Goal: Task Accomplishment & Management: Use online tool/utility

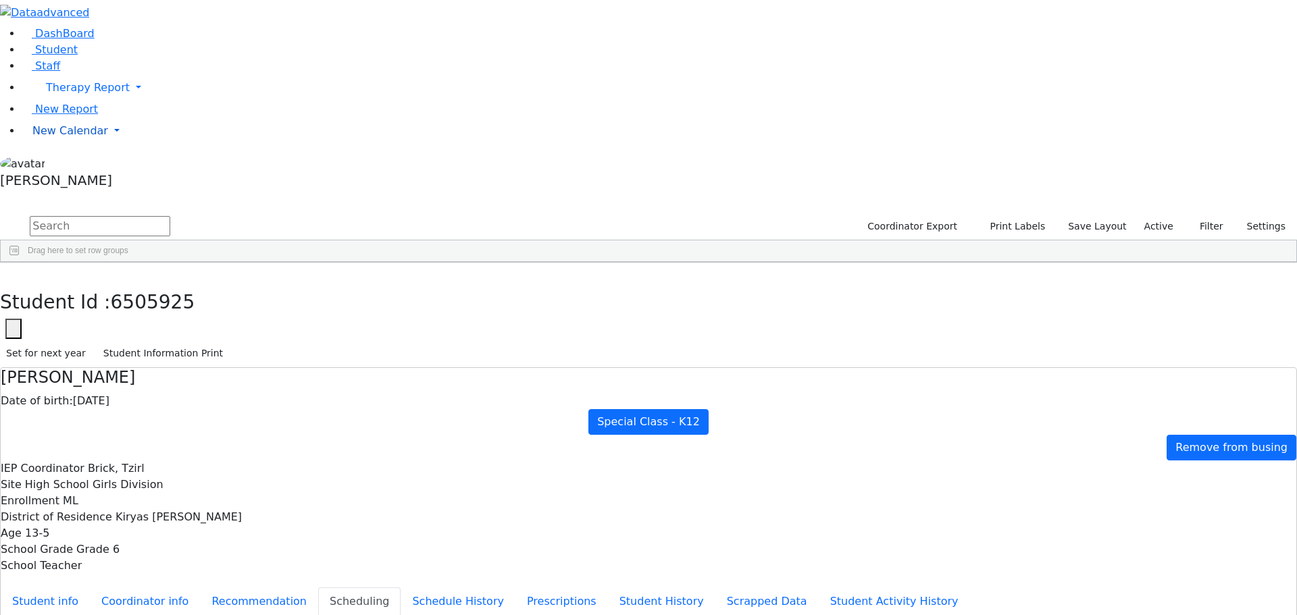
click at [61, 137] on span "New Calendar" at bounding box center [70, 130] width 76 height 13
click at [67, 164] on span "Calendar" at bounding box center [53, 157] width 49 height 13
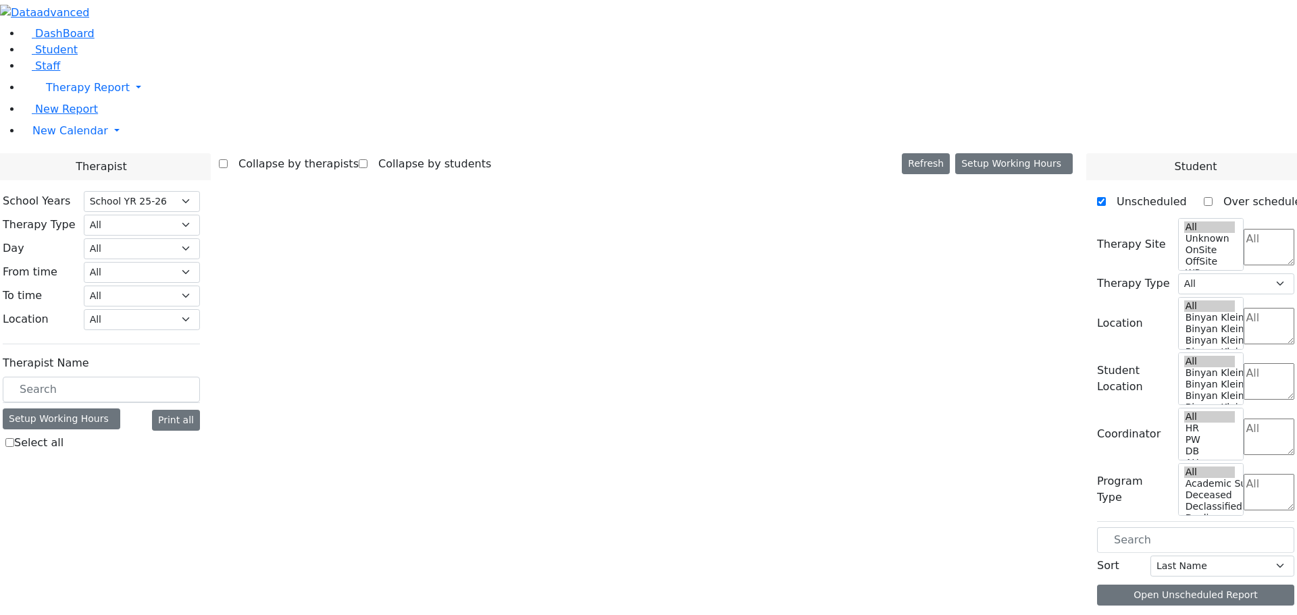
select select "212"
select select "3"
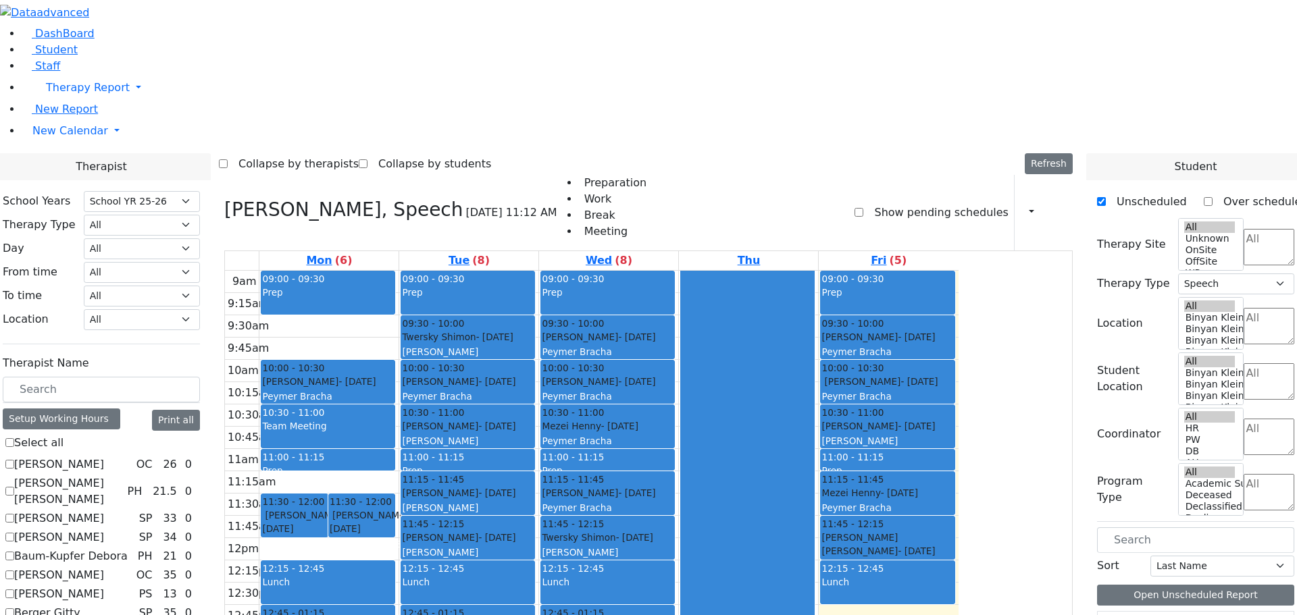
scroll to position [203, 0]
checkbox input "false"
select select
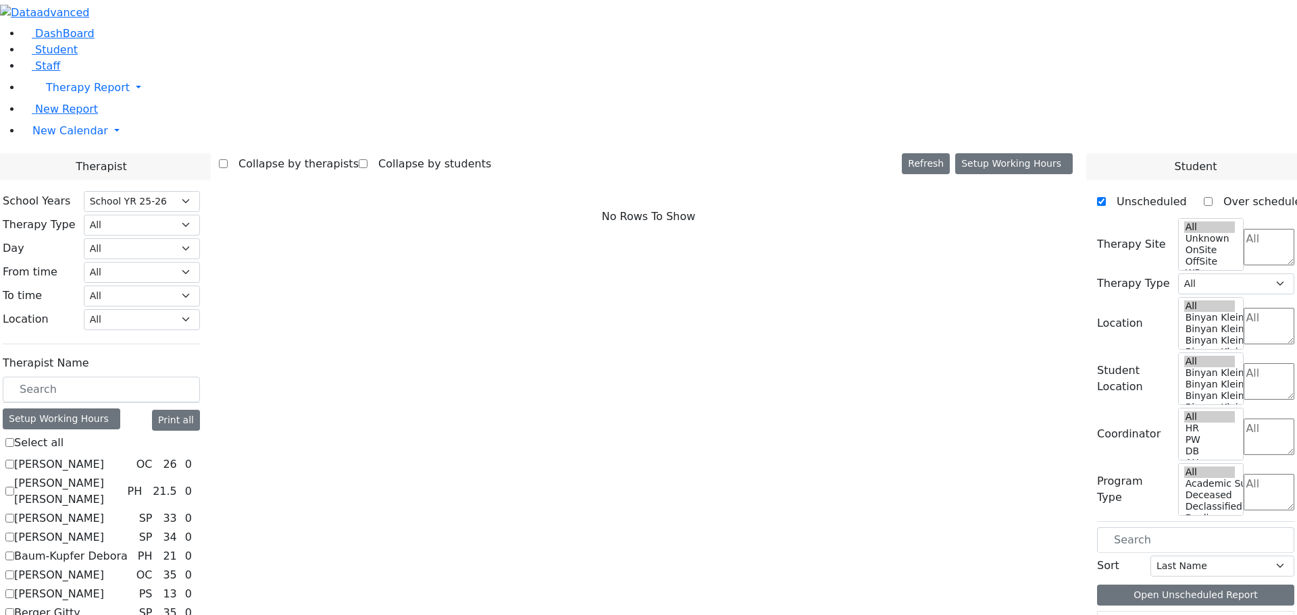
scroll to position [473, 0]
checkbox input "true"
select select "3"
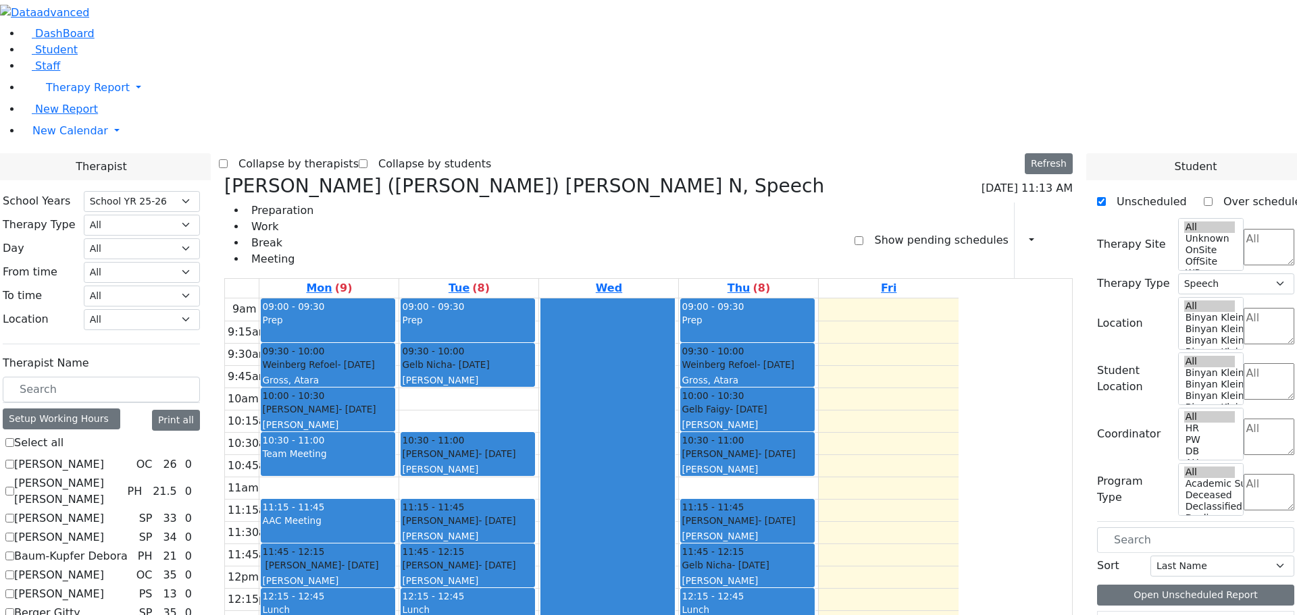
scroll to position [0, 0]
click at [104, 511] on label "Asok Pradeep" at bounding box center [59, 519] width 90 height 16
click at [14, 514] on input "Asok Pradeep" at bounding box center [9, 518] width 9 height 9
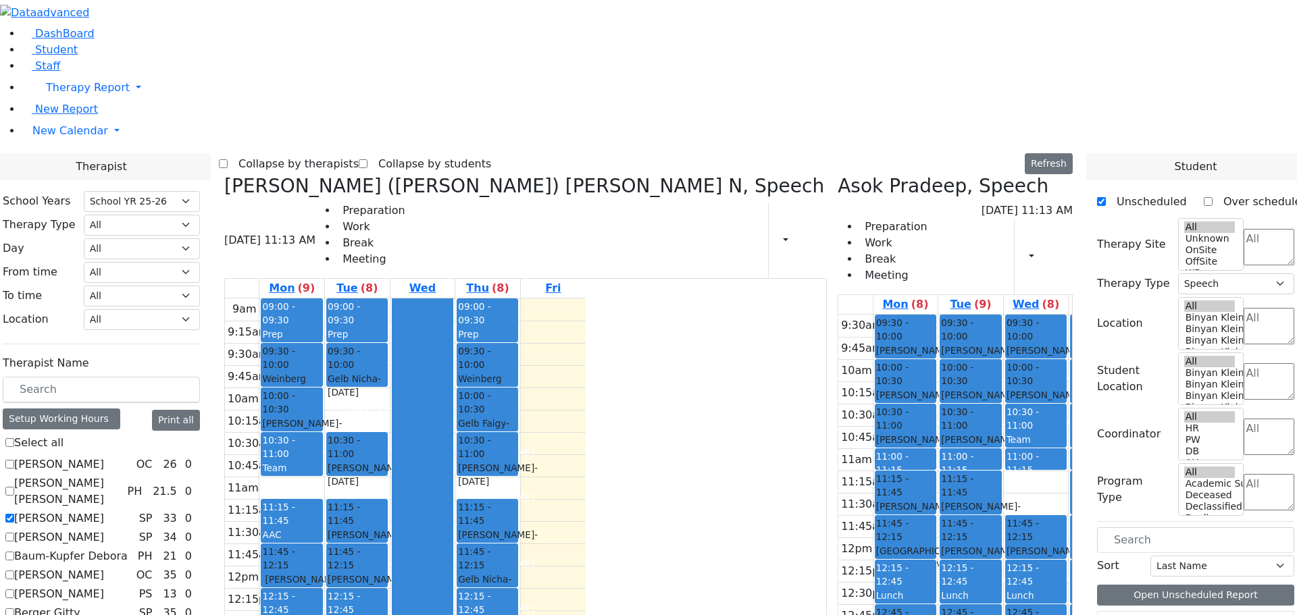
click at [93, 194] on aside "DashBoard Student Staff Therapy Report Student Old Calendar" at bounding box center [648, 97] width 1297 height 194
click at [104, 511] on label "Asok Pradeep" at bounding box center [59, 519] width 90 height 16
click at [14, 514] on input "Asok Pradeep" at bounding box center [9, 518] width 9 height 9
checkbox input "false"
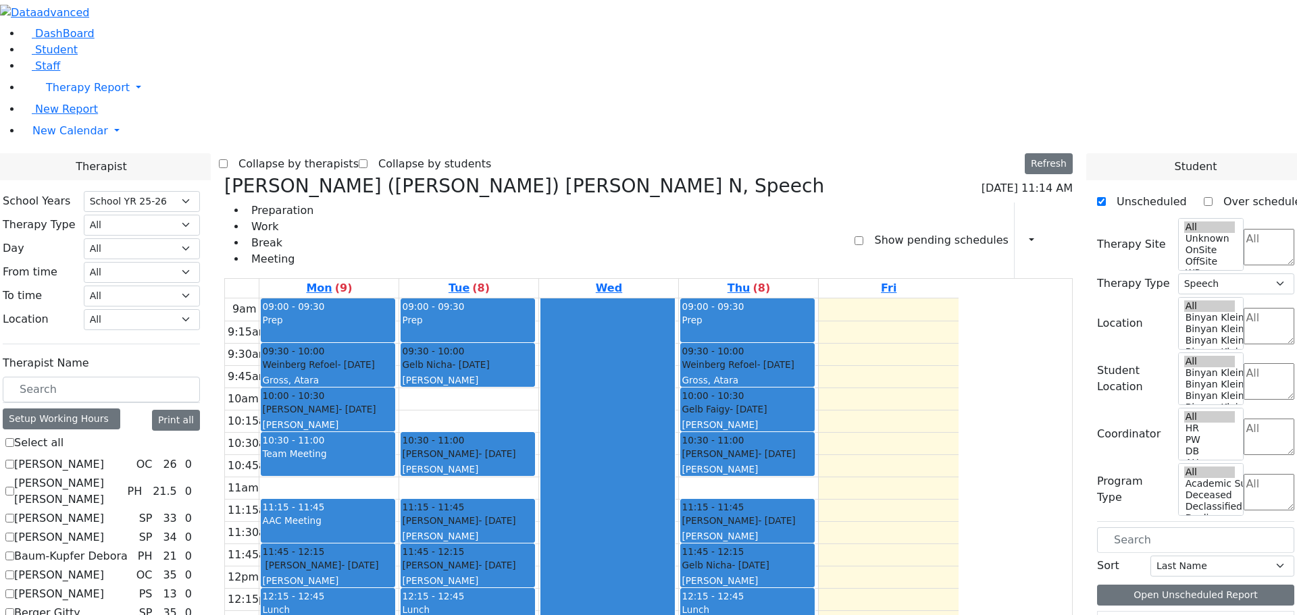
scroll to position [540, 0]
checkbox input "false"
select select
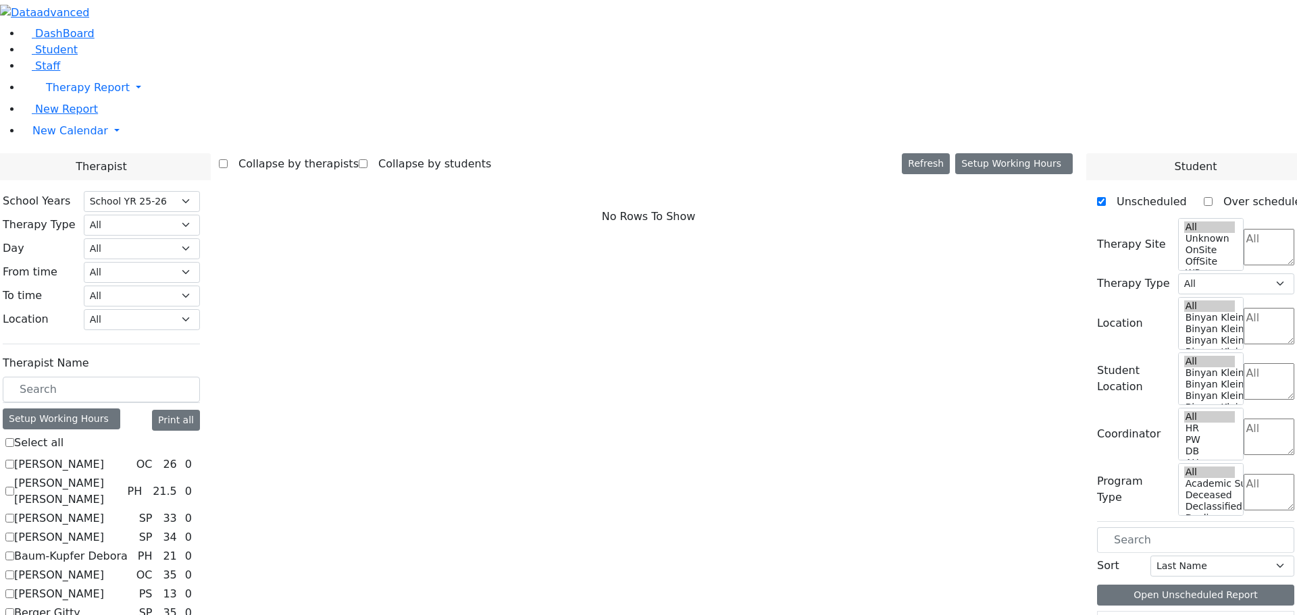
scroll to position [608, 0]
checkbox input "true"
select select "3"
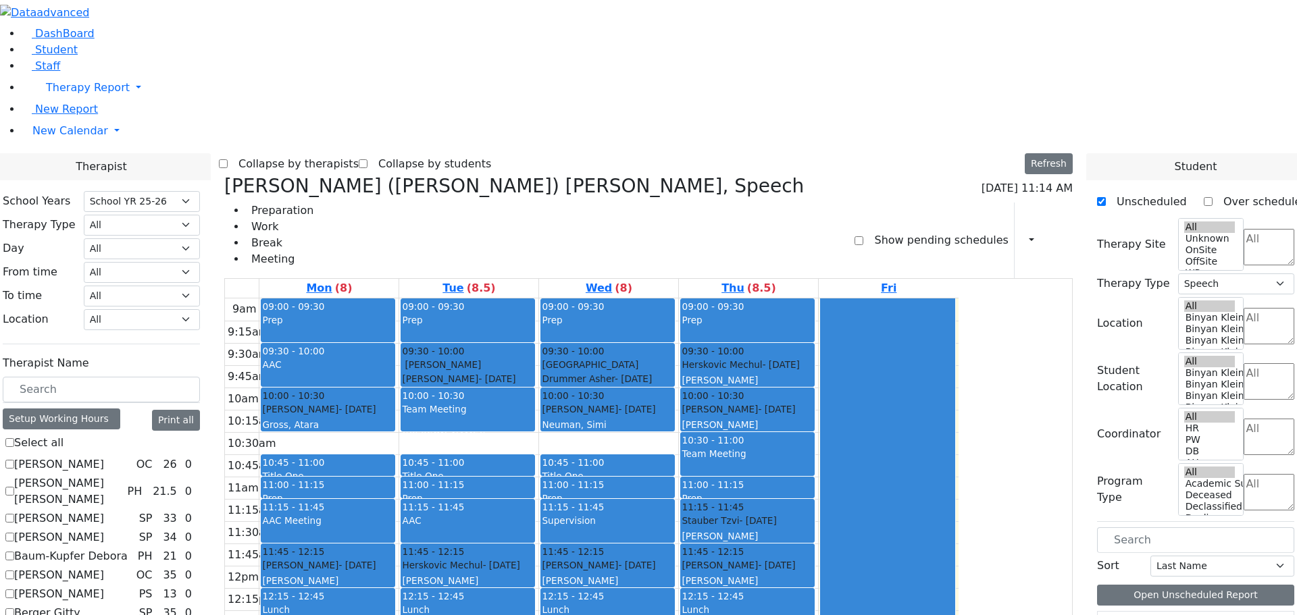
scroll to position [2, 0]
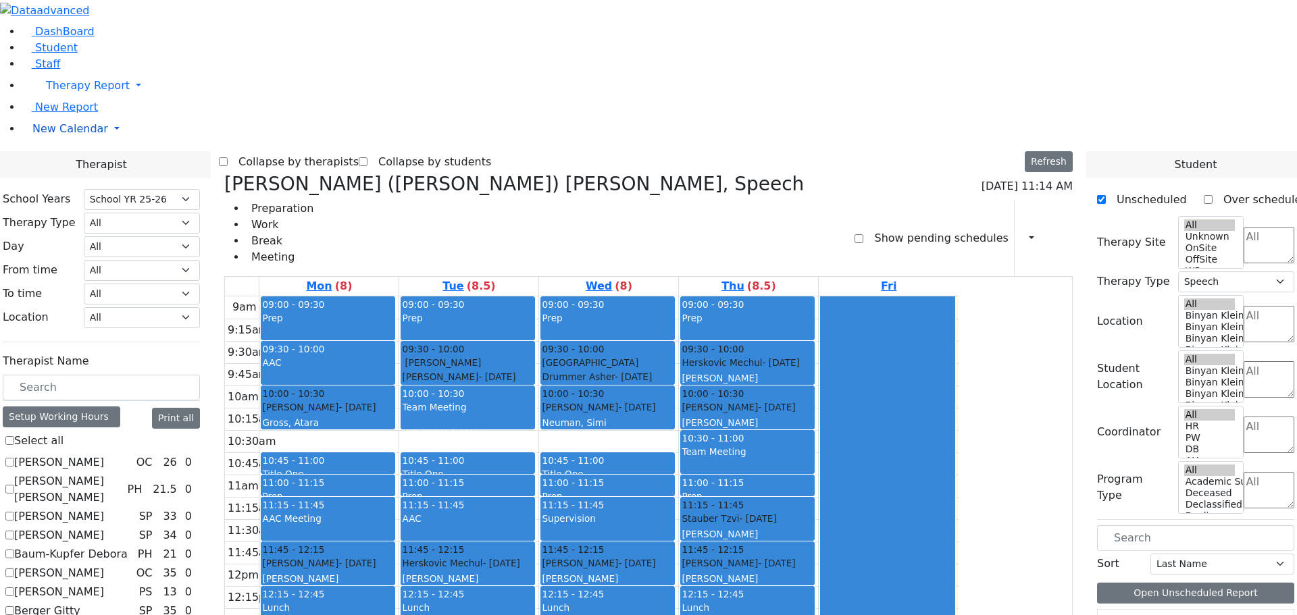
click at [46, 135] on span "New Calendar" at bounding box center [70, 128] width 76 height 13
click at [56, 162] on span "Calendar" at bounding box center [53, 155] width 49 height 13
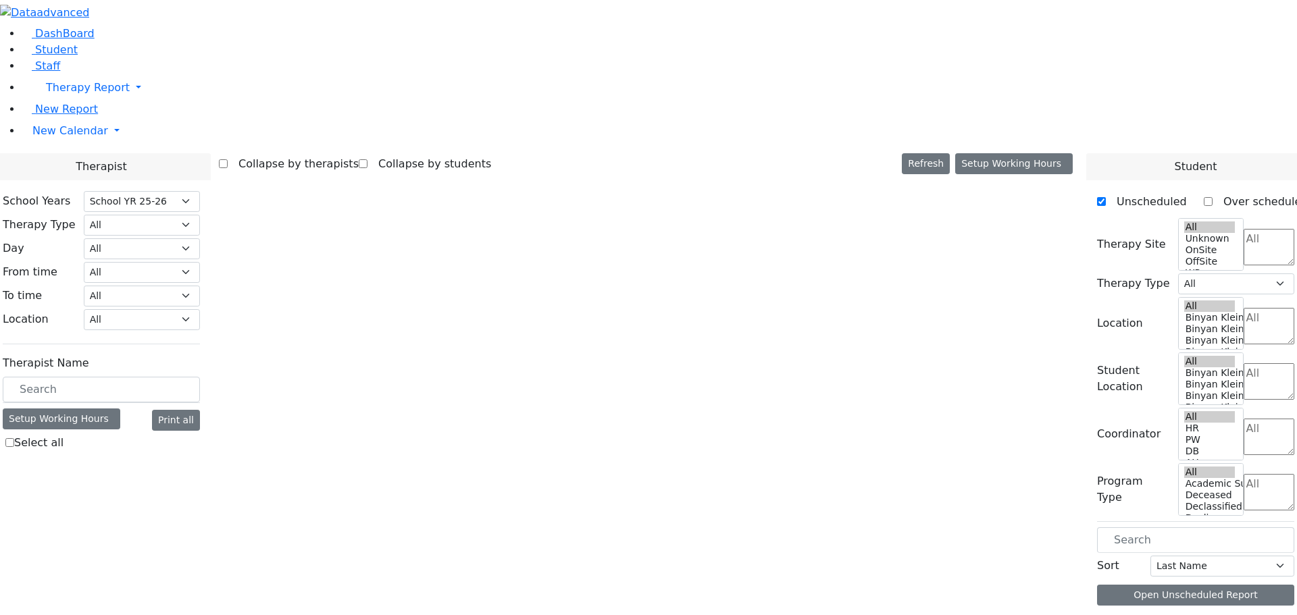
select select "212"
select select "3"
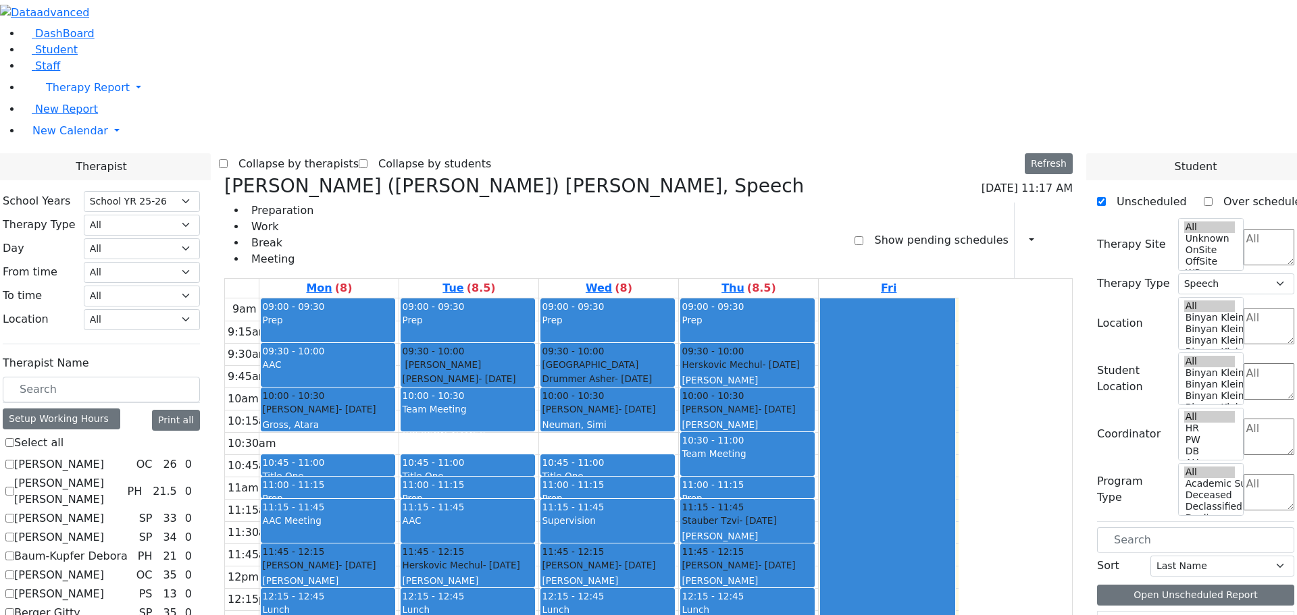
scroll to position [1013, 0]
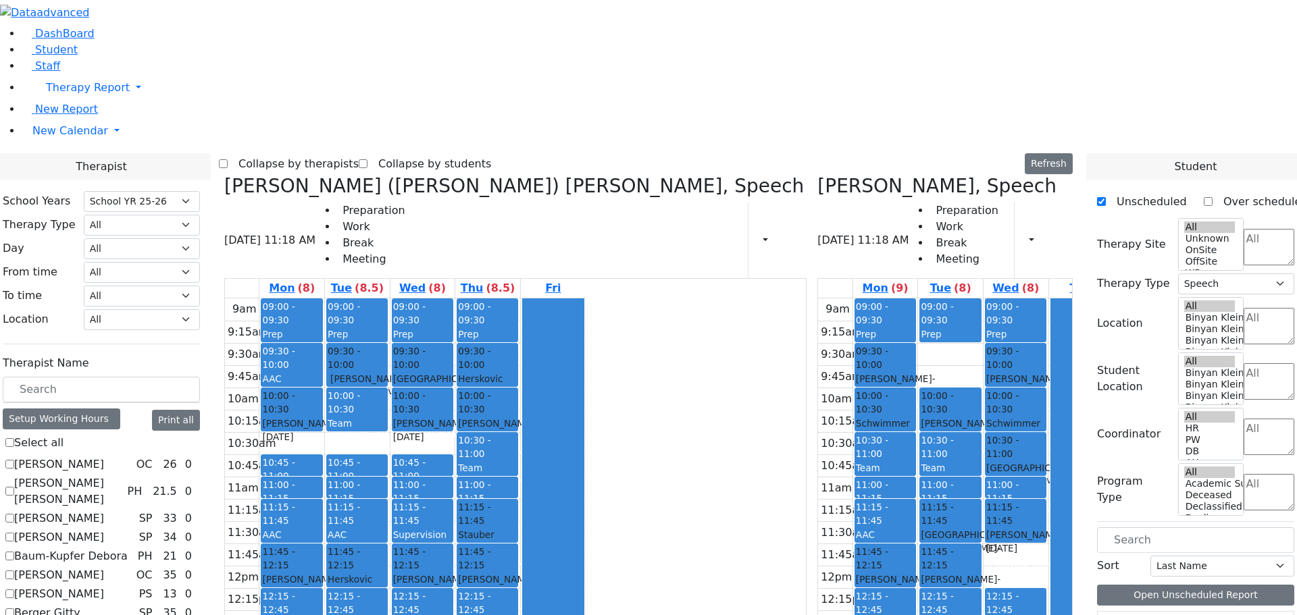
click at [817, 175] on icon at bounding box center [817, 186] width 0 height 22
checkbox input "false"
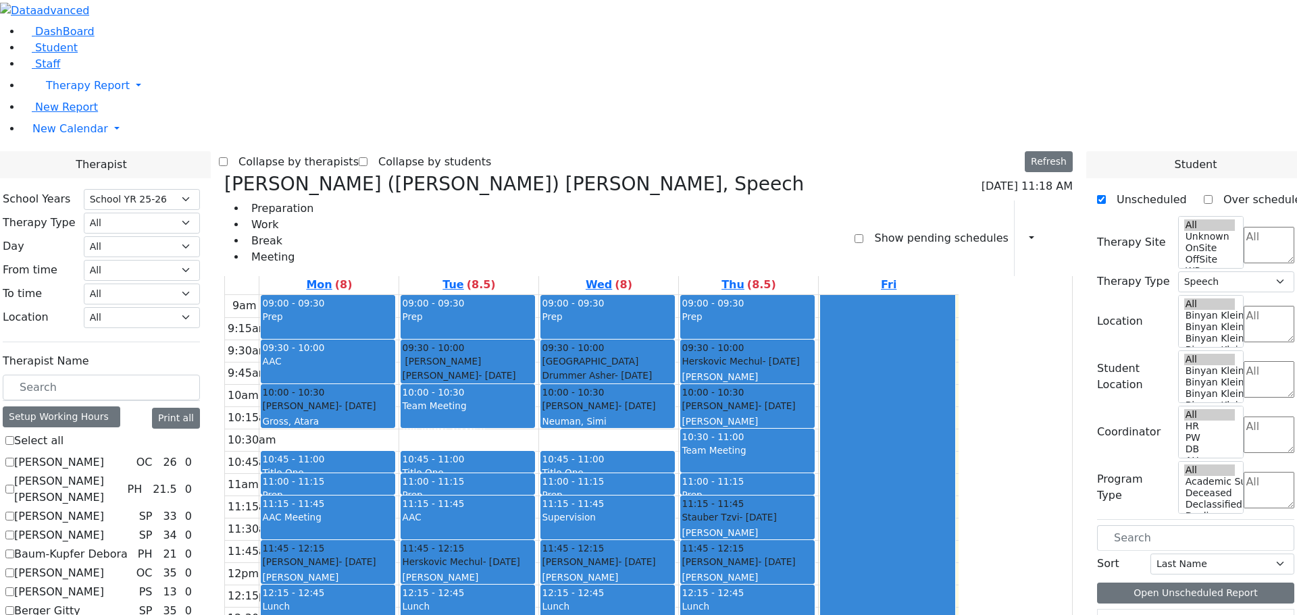
scroll to position [1258, 0]
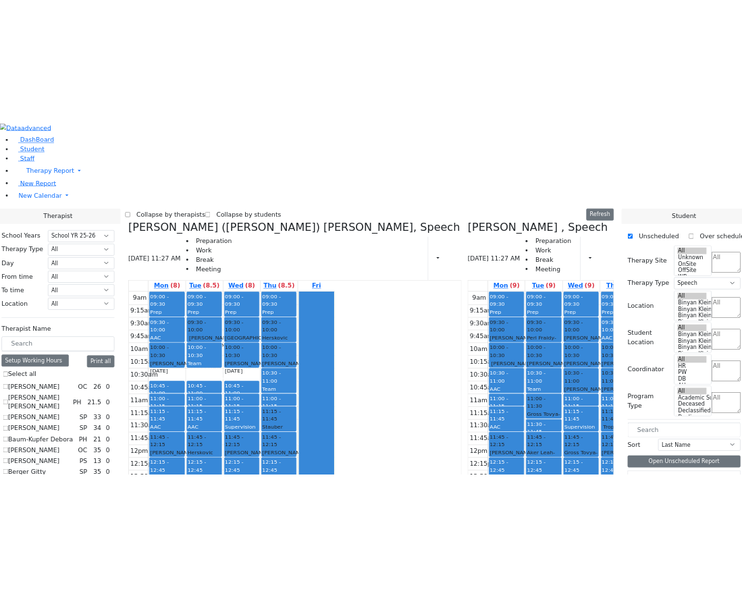
scroll to position [0, 0]
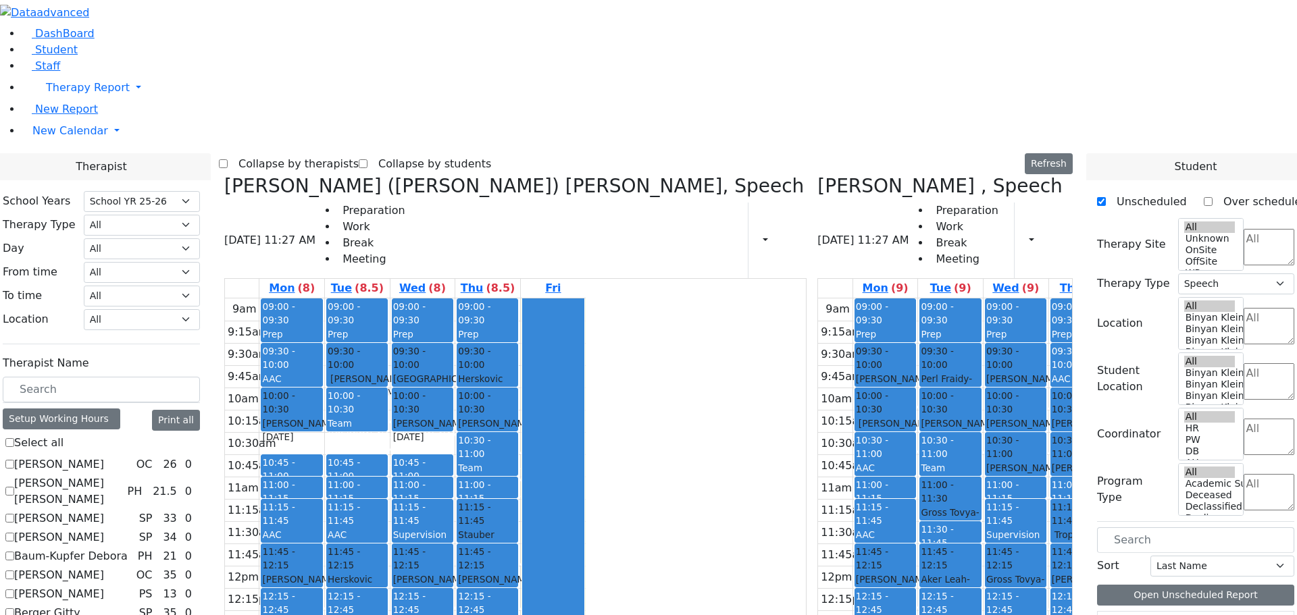
click at [817, 175] on icon at bounding box center [817, 186] width 0 height 22
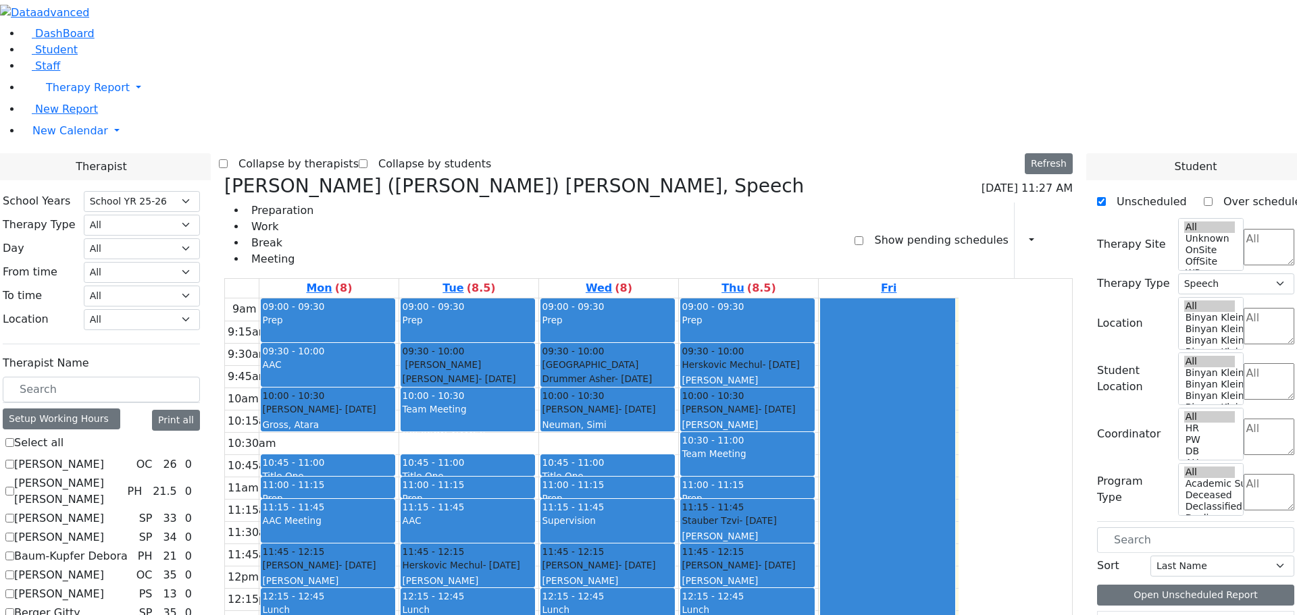
checkbox input "true"
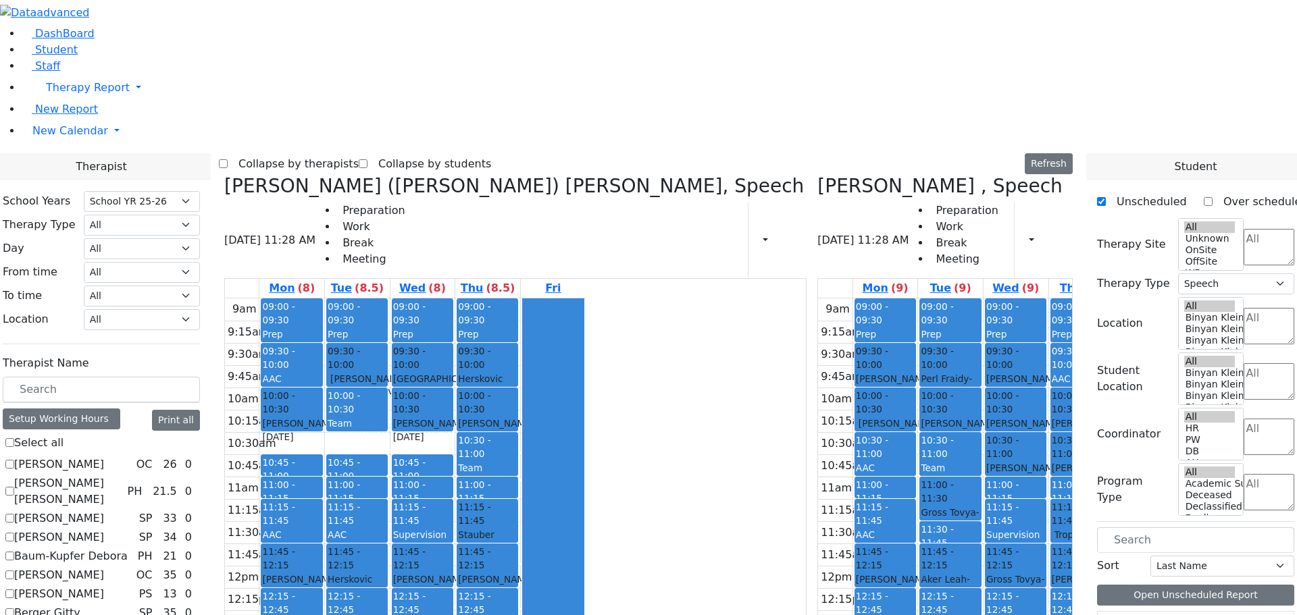
click at [224, 175] on icon at bounding box center [224, 186] width 0 height 22
checkbox input "false"
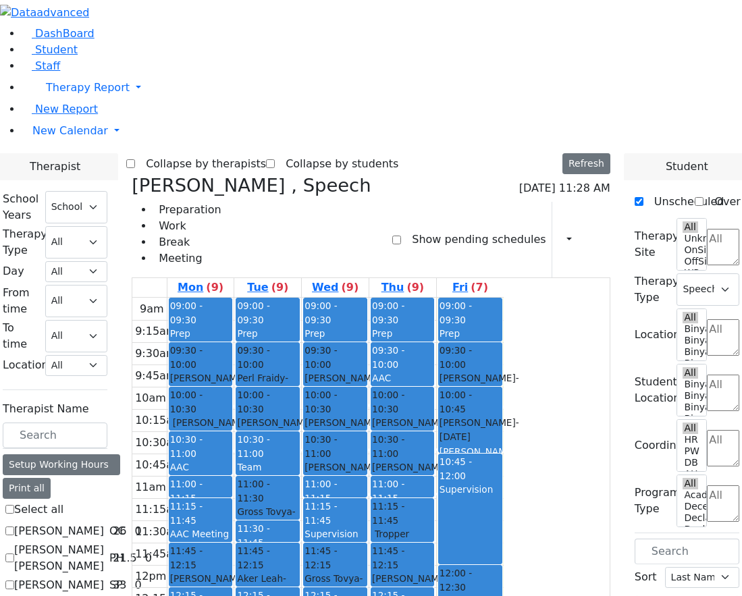
click at [132, 175] on icon at bounding box center [132, 185] width 0 height 21
select select
checkbox input "false"
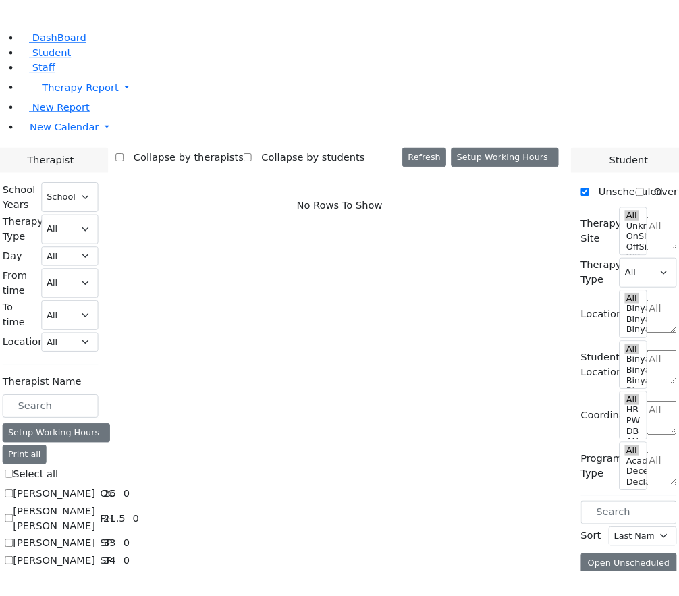
scroll to position [1849, 0]
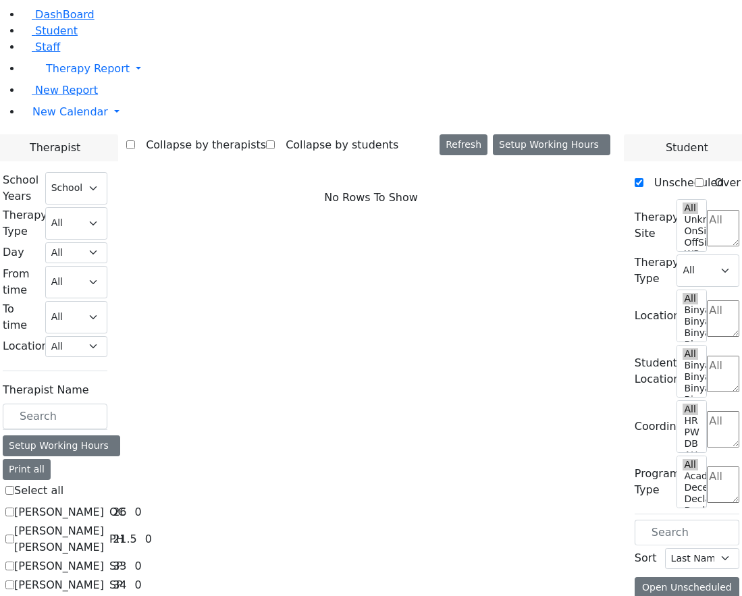
checkbox input "true"
select select "3"
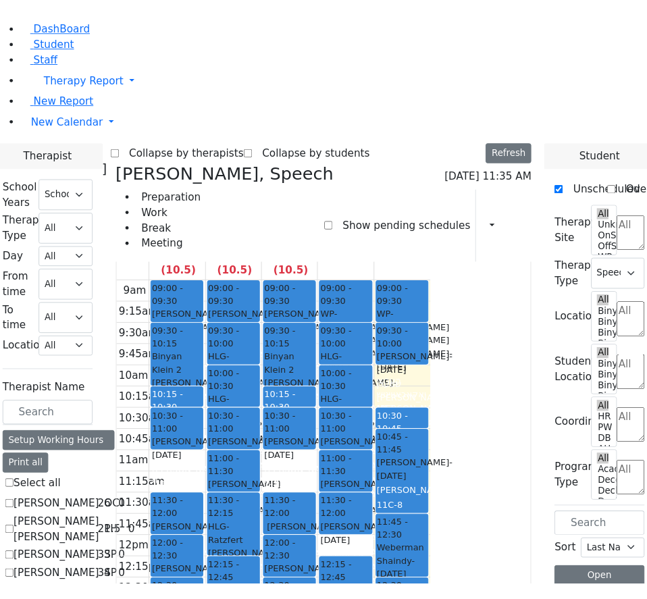
scroll to position [22, 0]
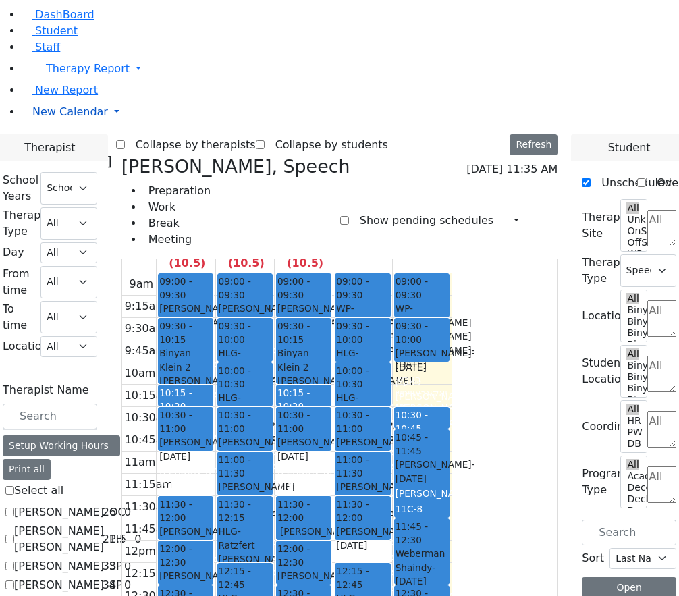
click at [127, 126] on link "New Calendar" at bounding box center [351, 112] width 658 height 27
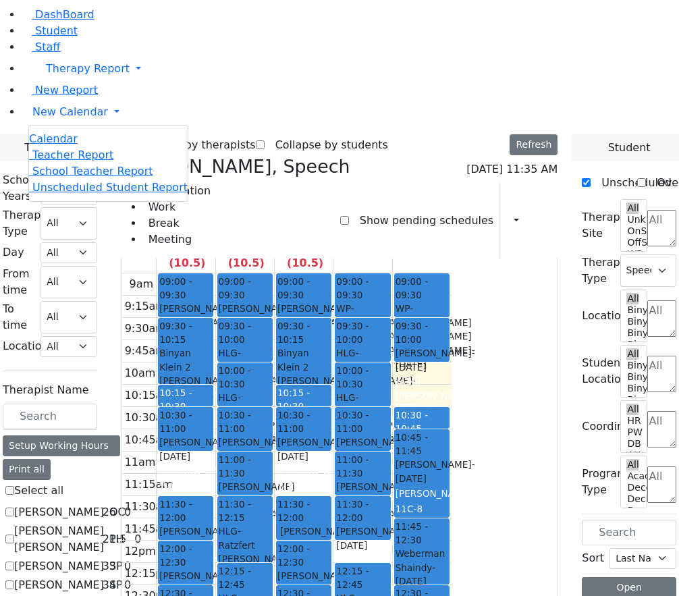
checkbox input "false"
select select
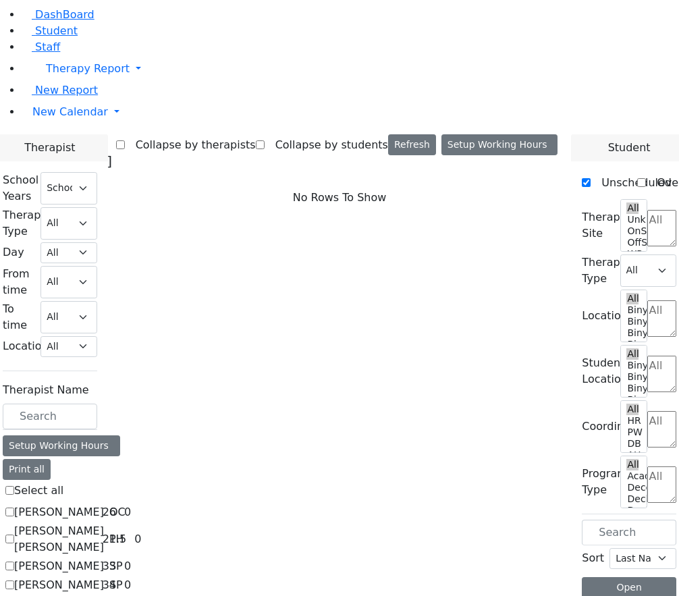
checkbox input "true"
select select "3"
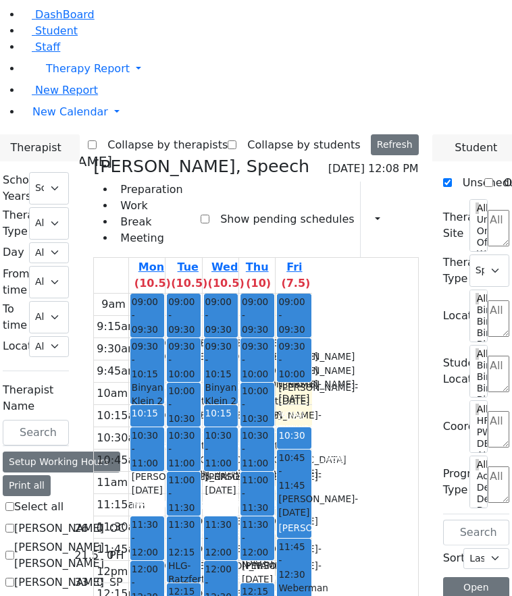
click at [398, 182] on div "Preparation Work Break Meeting Show pending schedules Print Schedule Print All …" at bounding box center [255, 220] width 325 height 76
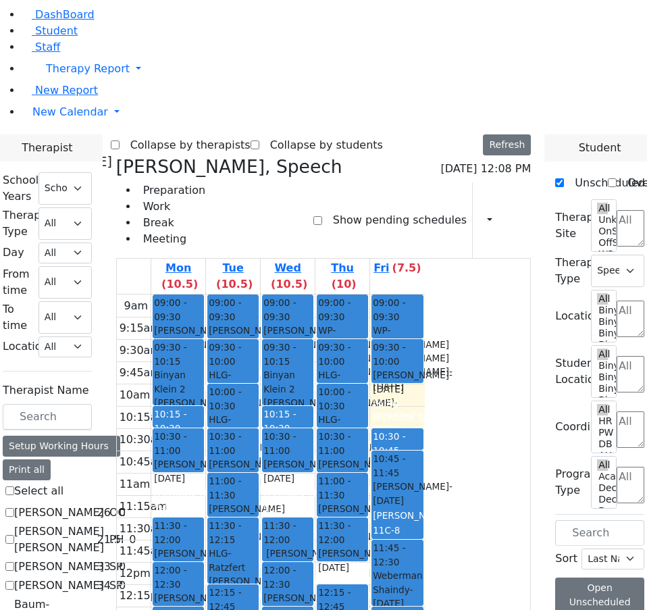
scroll to position [1835, 0]
